Goal: Book appointment/travel/reservation

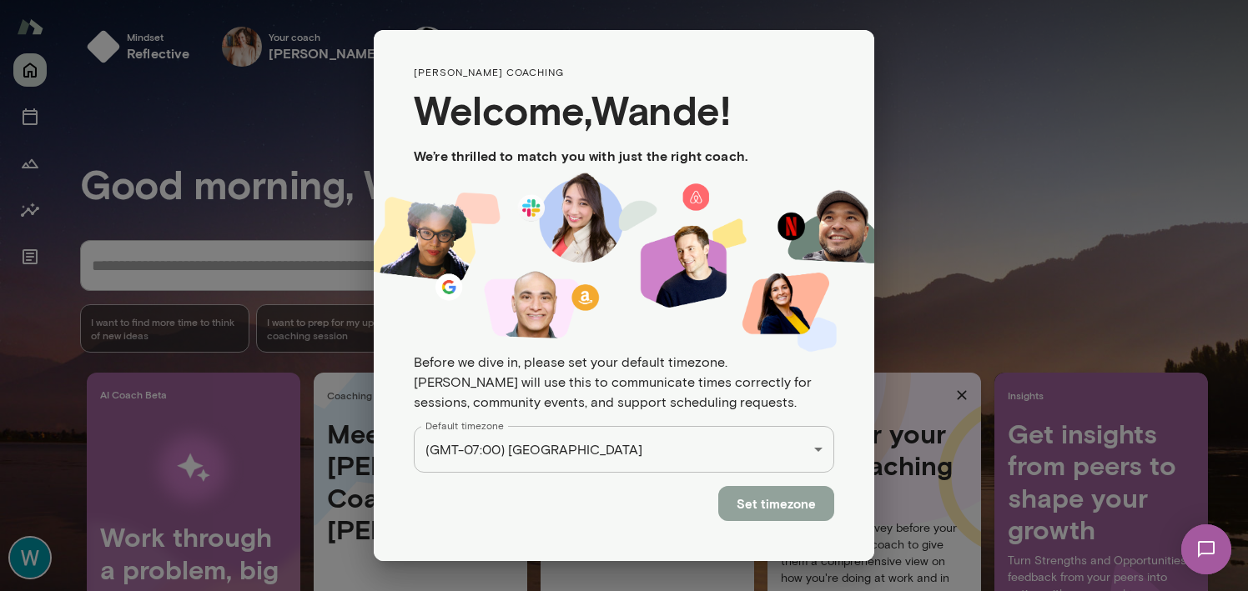
click at [777, 503] on button "Set timezone" at bounding box center [776, 503] width 116 height 35
click at [775, 508] on button "Set timezone" at bounding box center [776, 503] width 116 height 35
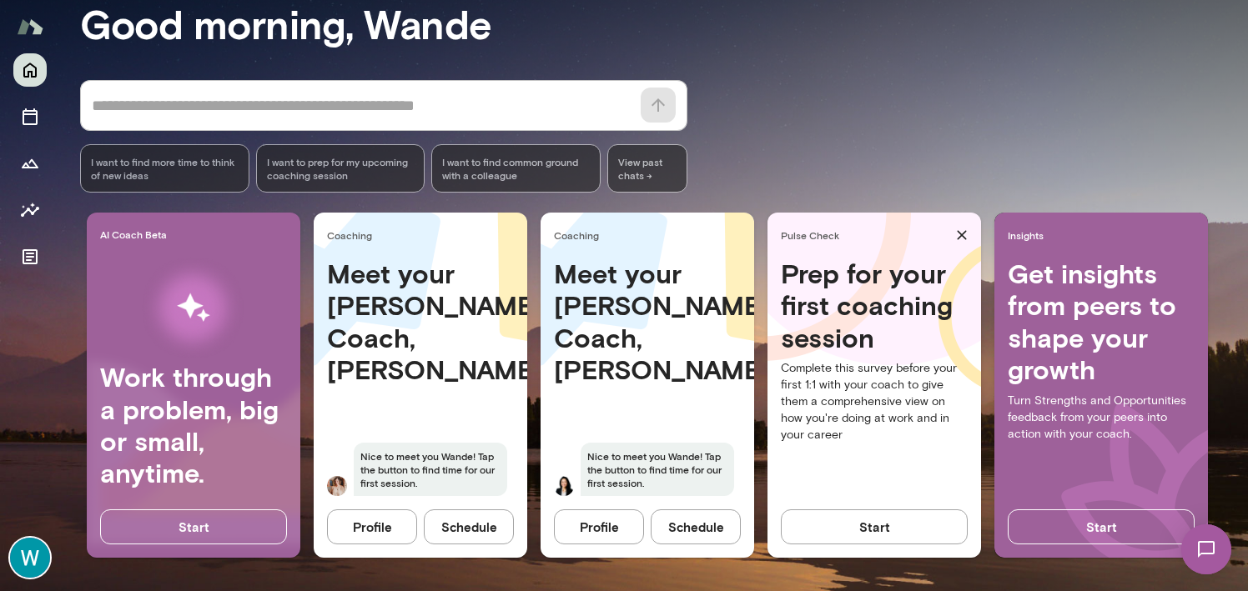
scroll to position [173, 0]
click at [450, 510] on button "Schedule" at bounding box center [469, 527] width 90 height 35
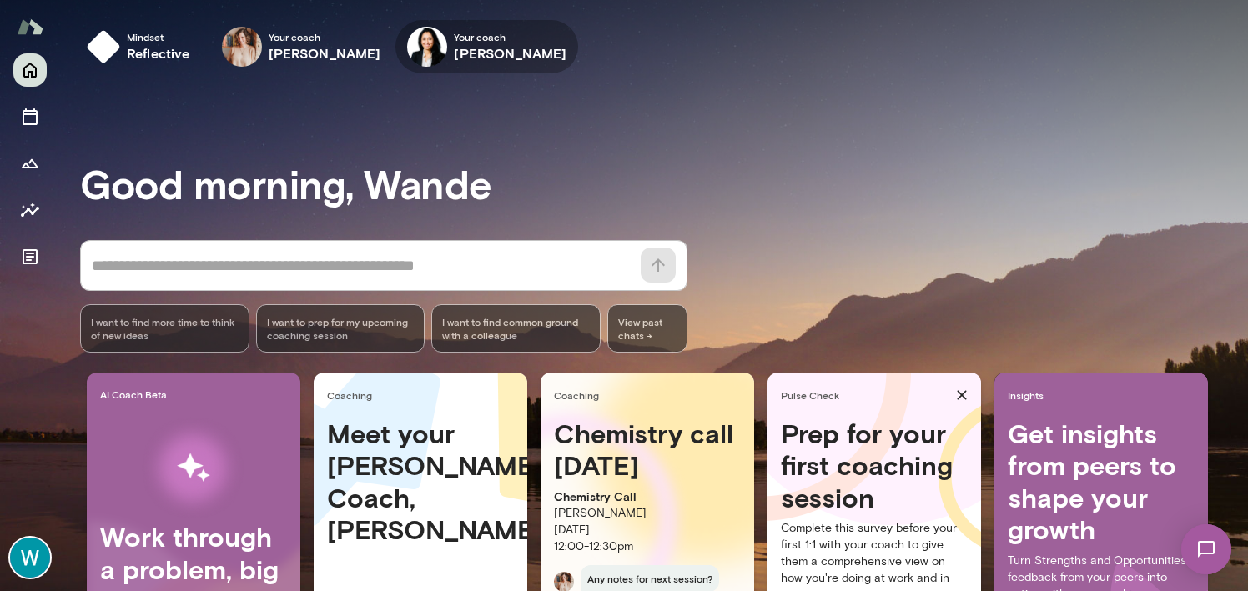
click at [454, 41] on span "Your coach" at bounding box center [510, 36] width 113 height 13
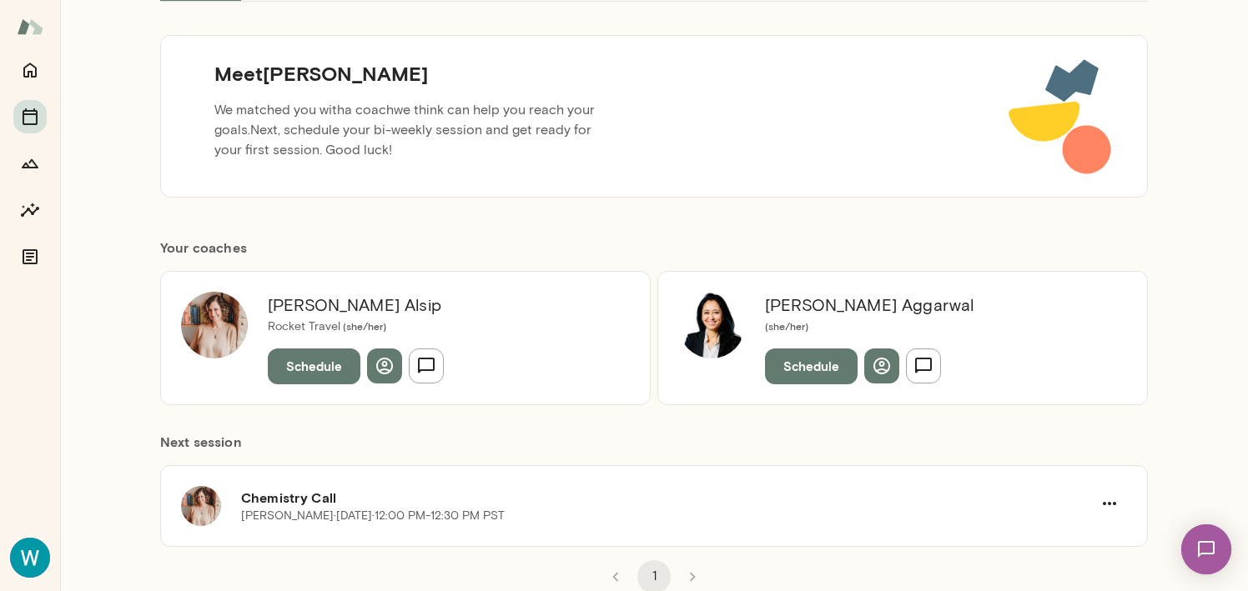
scroll to position [152, 0]
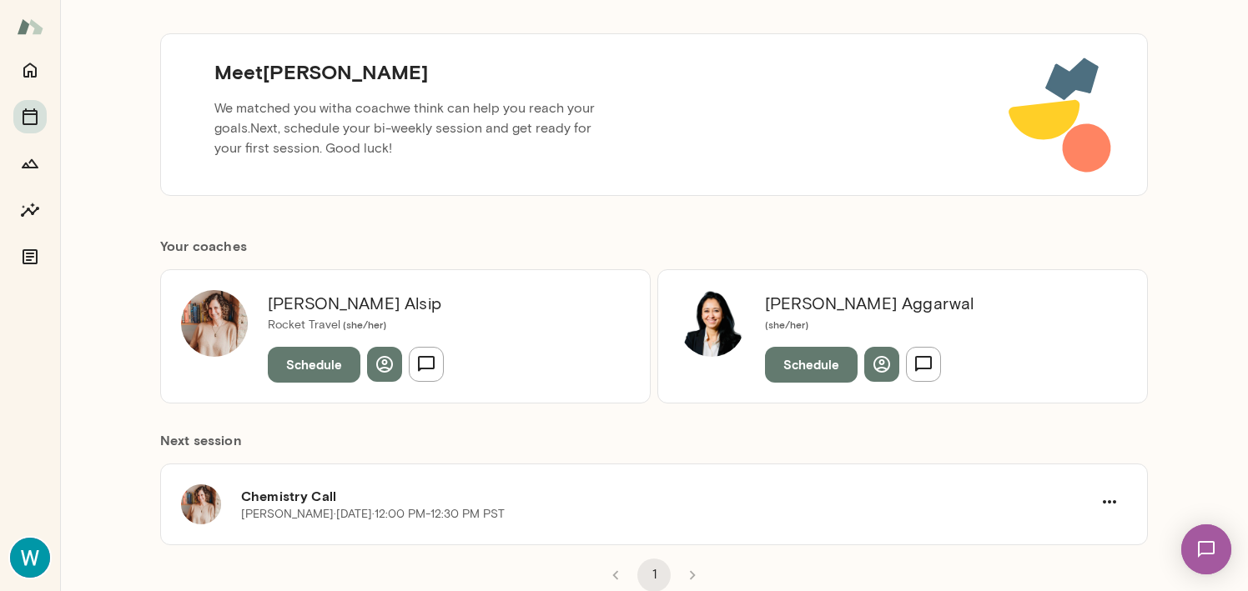
click at [792, 369] on button "Schedule" at bounding box center [811, 364] width 93 height 35
